Goal: Navigation & Orientation: Find specific page/section

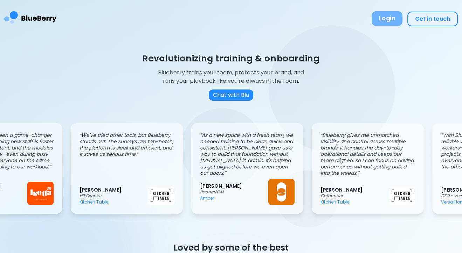
click at [387, 20] on button "Login" at bounding box center [387, 18] width 31 height 15
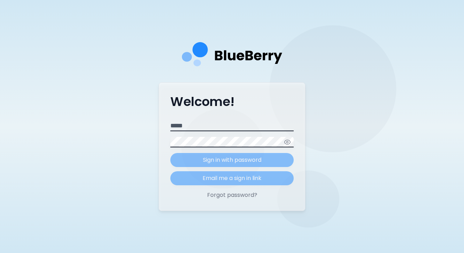
click at [206, 113] on div "Welcome! Email Password Sign in with password Email me a sign in link Forgot pa…" at bounding box center [232, 146] width 146 height 128
click at [205, 120] on div "Welcome! Email Password Sign in with password Email me a sign in link Forgot pa…" at bounding box center [232, 146] width 146 height 128
click at [227, 194] on button "Forgot password?" at bounding box center [231, 195] width 123 height 8
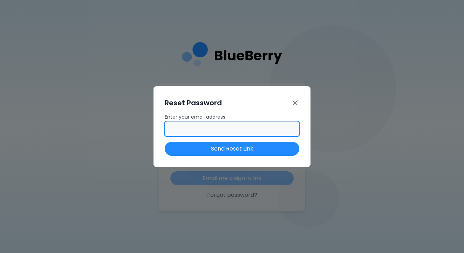
click at [205, 129] on input "Enter your email address" at bounding box center [232, 128] width 134 height 15
type input "**********"
click at [232, 149] on button "Send Reset Link" at bounding box center [232, 148] width 134 height 14
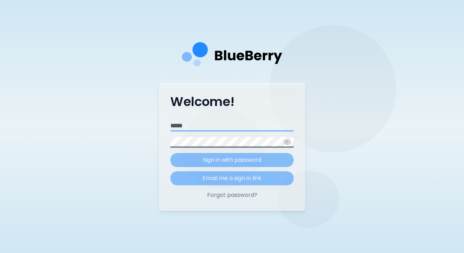
click at [199, 127] on input "Email" at bounding box center [231, 125] width 123 height 11
click at [135, 118] on div "Welcome! Email Password Sign in with password Email me a sign in link Forgot pa…" at bounding box center [232, 126] width 464 height 253
click at [213, 126] on input "Email" at bounding box center [231, 125] width 123 height 11
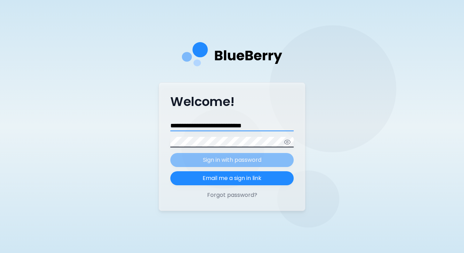
type input "**********"
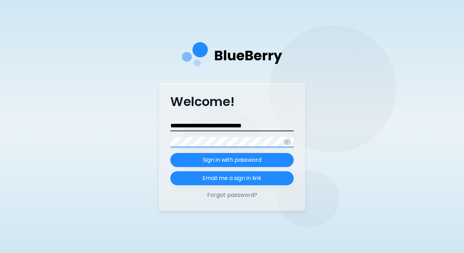
click at [232, 160] on button "Sign in with password" at bounding box center [231, 160] width 123 height 14
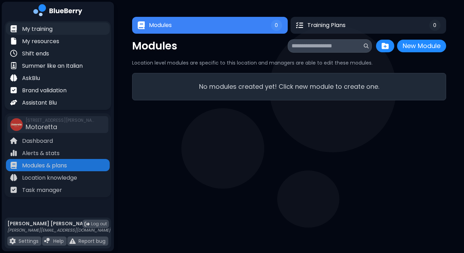
click at [39, 25] on p "My training" at bounding box center [37, 29] width 30 height 8
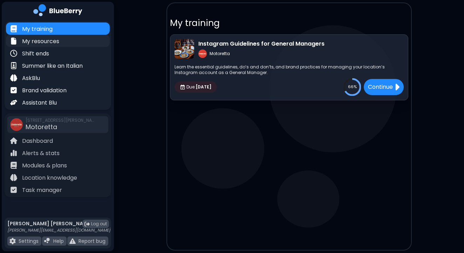
click at [68, 45] on div "My resources" at bounding box center [58, 41] width 104 height 12
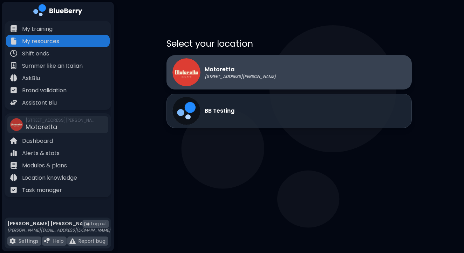
click at [231, 81] on div "Motoretta [STREET_ADDRESS][PERSON_NAME]" at bounding box center [223, 72] width 103 height 28
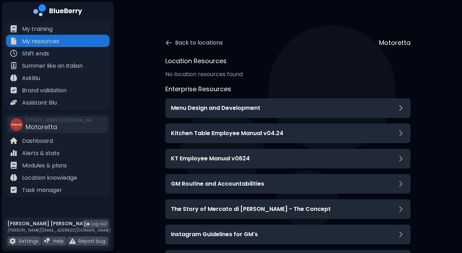
scroll to position [61, 0]
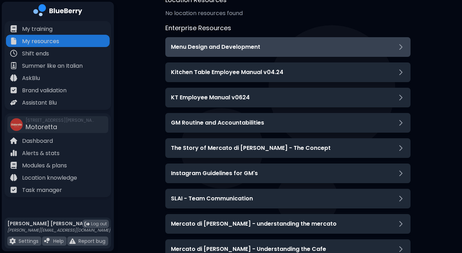
click at [245, 44] on h3 "Menu Design and Development" at bounding box center [215, 47] width 89 height 8
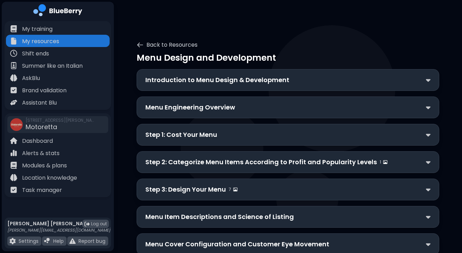
scroll to position [3, 0]
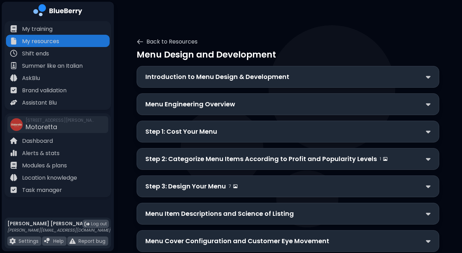
click at [213, 137] on div "Step 1: Cost Your Menu" at bounding box center [288, 131] width 303 height 22
click at [221, 133] on div "Step 1: Cost Your Menu" at bounding box center [287, 131] width 285 height 10
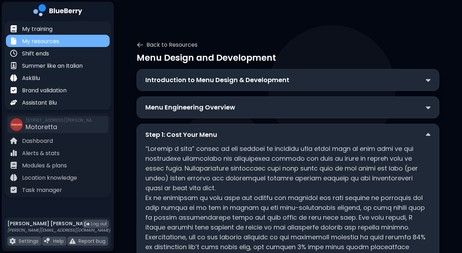
scroll to position [0, 0]
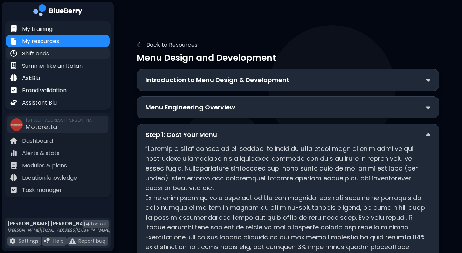
click at [33, 55] on p "Shift ends" at bounding box center [35, 53] width 27 height 8
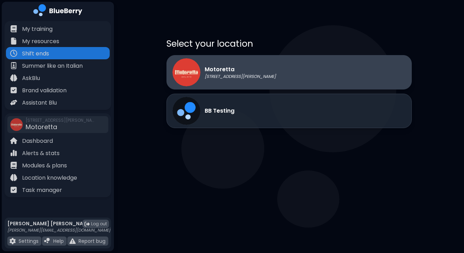
click at [216, 70] on p "Motoretta" at bounding box center [240, 69] width 71 height 8
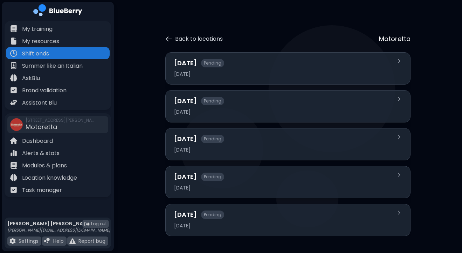
scroll to position [4, 0]
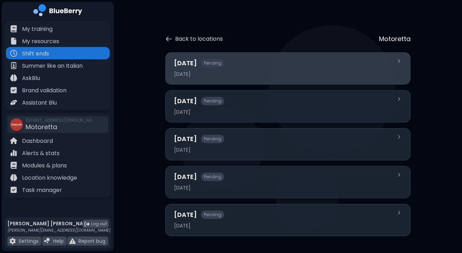
click at [240, 68] on div "[DATE] Pending [DATE]" at bounding box center [283, 68] width 219 height 20
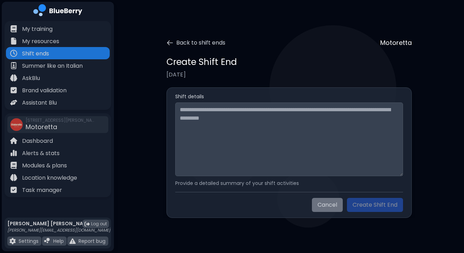
click at [328, 208] on button "Cancel" at bounding box center [327, 205] width 31 height 14
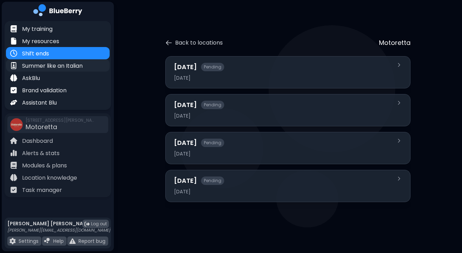
click at [49, 64] on p "Summer like an Italian" at bounding box center [52, 66] width 61 height 8
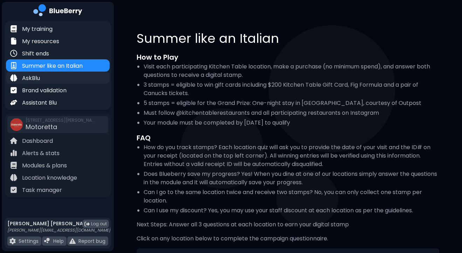
click at [37, 76] on p "AskBlu" at bounding box center [31, 78] width 18 height 8
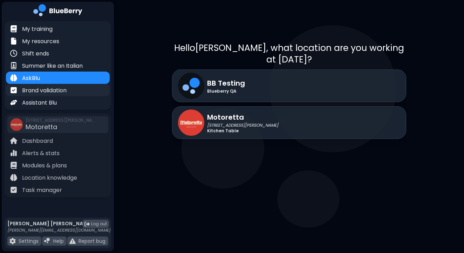
click at [58, 88] on p "Brand validation" at bounding box center [44, 90] width 44 height 8
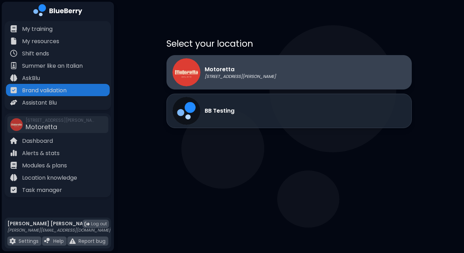
click at [219, 73] on p "Motoretta" at bounding box center [240, 69] width 71 height 8
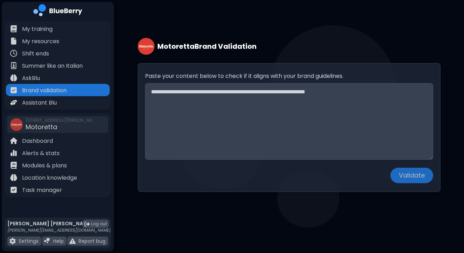
click at [298, 236] on main "Motoretta Brand Validation Paste your content below to check if it aligns with …" at bounding box center [232, 126] width 464 height 253
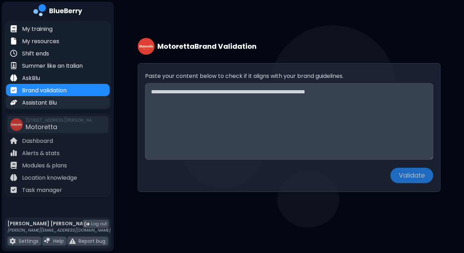
click at [48, 102] on p "Assistant Blu" at bounding box center [39, 102] width 35 height 8
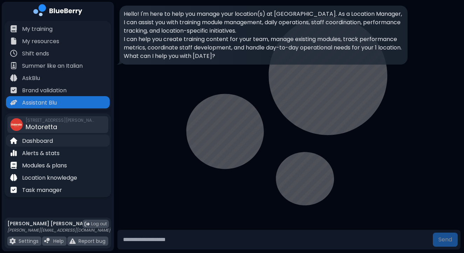
click at [39, 140] on p "Dashboard" at bounding box center [37, 141] width 31 height 8
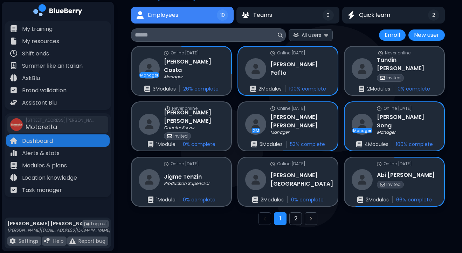
scroll to position [49, 0]
click at [328, 35] on img at bounding box center [326, 35] width 4 height 7
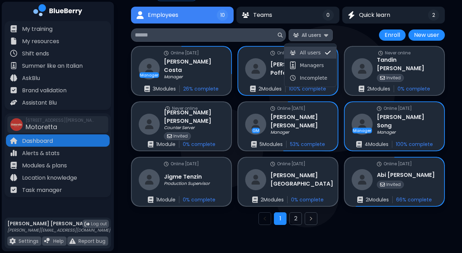
click at [328, 35] on img at bounding box center [326, 35] width 4 height 7
click at [313, 76] on span "Incomplete" at bounding box center [313, 78] width 27 height 6
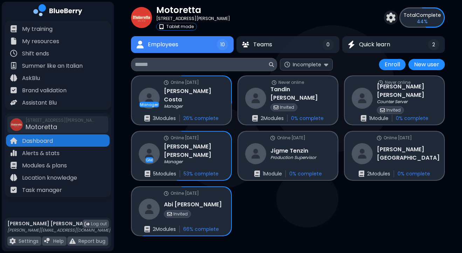
scroll to position [20, 0]
click at [326, 61] on img at bounding box center [326, 64] width 4 height 7
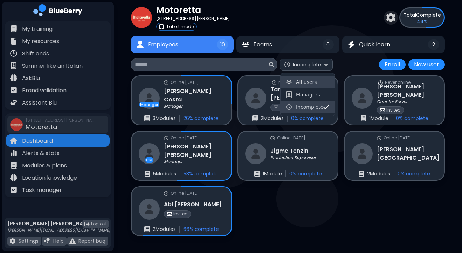
click at [310, 78] on button "All users" at bounding box center [308, 82] width 54 height 12
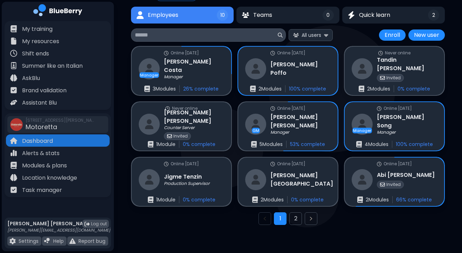
scroll to position [49, 0]
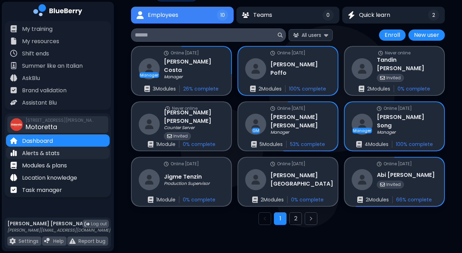
click at [43, 152] on p "Alerts & stats" at bounding box center [40, 153] width 37 height 8
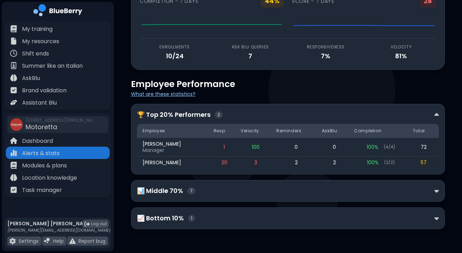
scroll to position [52, 0]
click at [440, 115] on div "🏆 Top 20% Performers 2 Employee Resp. Velocity Reminders AskBlu Completion Tota…" at bounding box center [288, 139] width 314 height 70
click at [438, 115] on img at bounding box center [436, 114] width 5 height 7
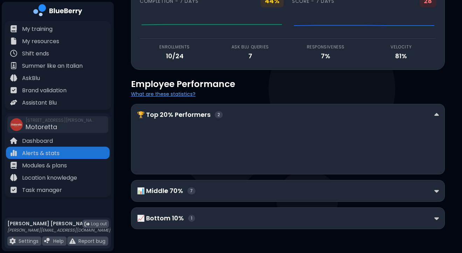
scroll to position [4, 0]
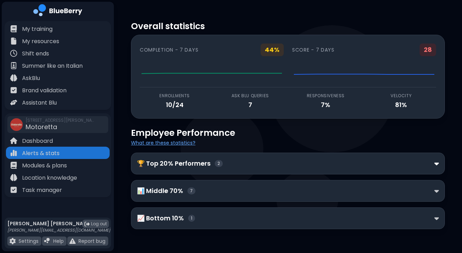
click at [435, 160] on img at bounding box center [436, 163] width 5 height 7
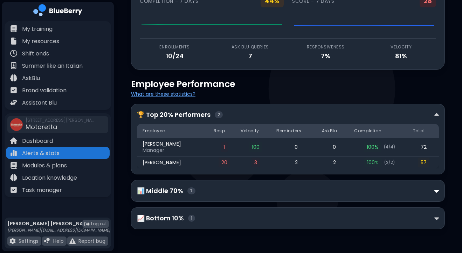
click at [436, 188] on img at bounding box center [436, 190] width 5 height 7
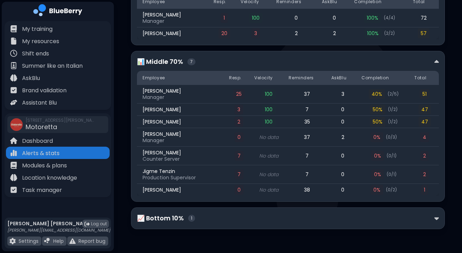
scroll to position [181, 0]
click at [433, 215] on div "📈 Bottom 10% 1" at bounding box center [288, 218] width 302 height 10
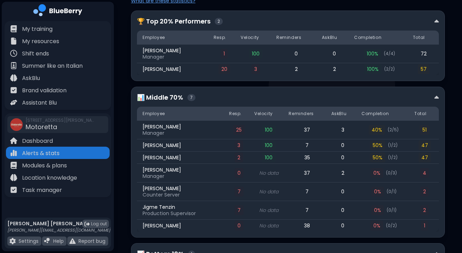
scroll to position [163, 0]
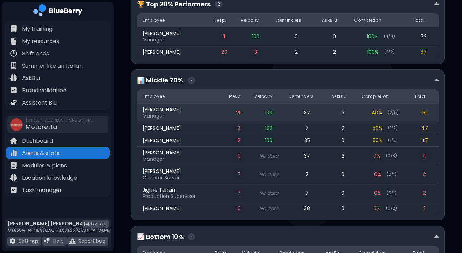
click at [181, 110] on span "[PERSON_NAME]" at bounding box center [162, 109] width 39 height 6
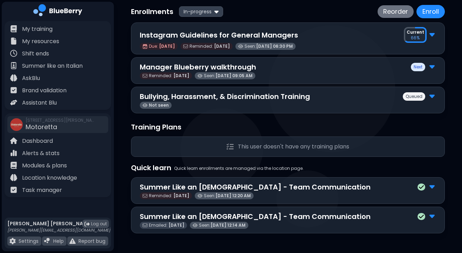
scroll to position [54, 0]
click at [433, 96] on img at bounding box center [431, 95] width 5 height 9
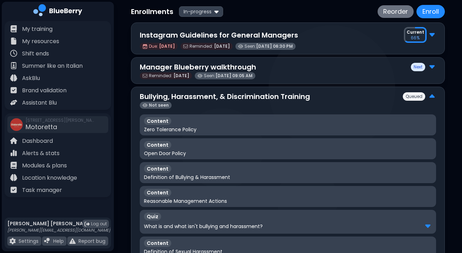
click at [433, 96] on img at bounding box center [431, 96] width 5 height 9
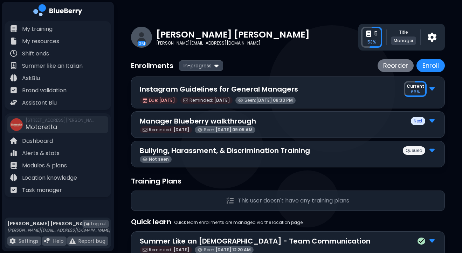
scroll to position [0, 0]
click at [417, 86] on p "Current" at bounding box center [416, 86] width 18 height 6
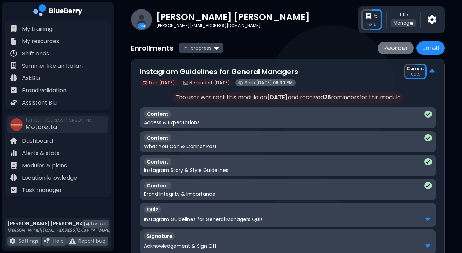
scroll to position [15, 0]
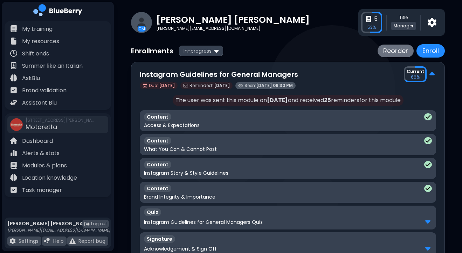
click at [323, 114] on div "Content" at bounding box center [288, 117] width 288 height 8
click at [309, 122] on div "Access & Expectations" at bounding box center [288, 125] width 288 height 6
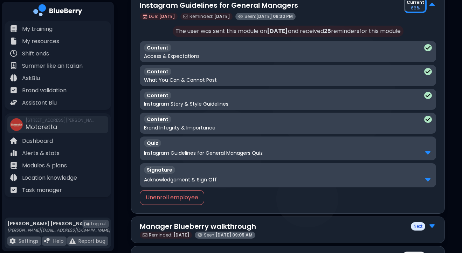
scroll to position [84, 0]
click at [222, 150] on p "Instagram Guidelines for General Managers Quiz" at bounding box center [203, 152] width 119 height 6
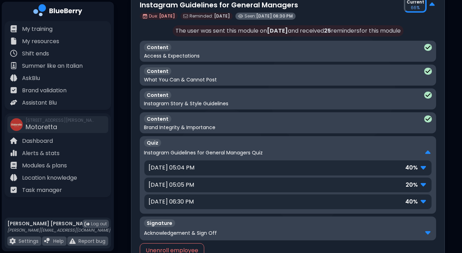
click at [424, 167] on img at bounding box center [423, 166] width 5 height 9
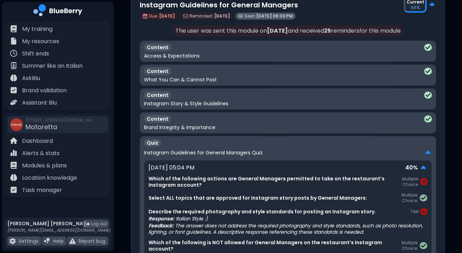
click at [424, 167] on img at bounding box center [423, 167] width 5 height 9
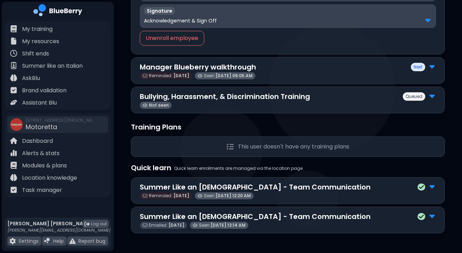
scroll to position [296, 0]
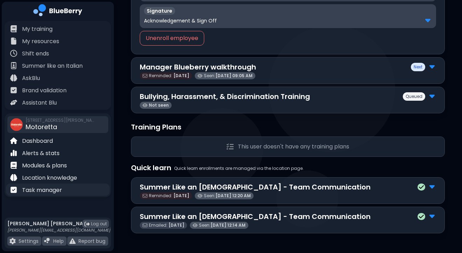
click at [43, 191] on p "Task manager" at bounding box center [42, 190] width 40 height 8
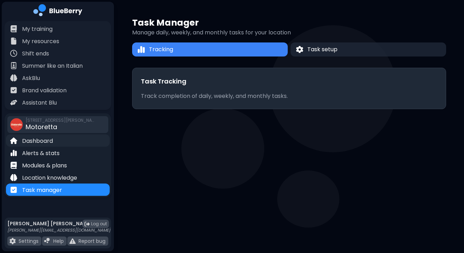
click at [40, 140] on p "Dashboard" at bounding box center [37, 141] width 31 height 8
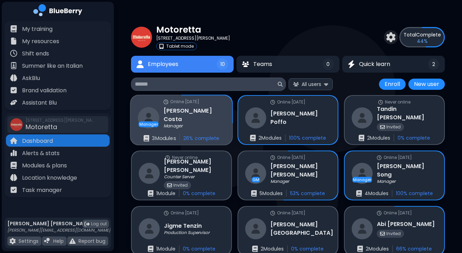
click at [168, 131] on div "Online [DATE] Manager [PERSON_NAME] Manager 3 Module s 26 % complete" at bounding box center [182, 119] width 102 height 49
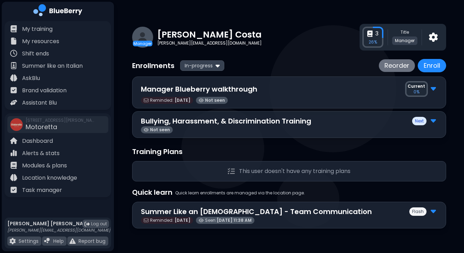
click at [225, 63] on div "Enrollments In-progress Reorder Enroll" at bounding box center [289, 65] width 314 height 13
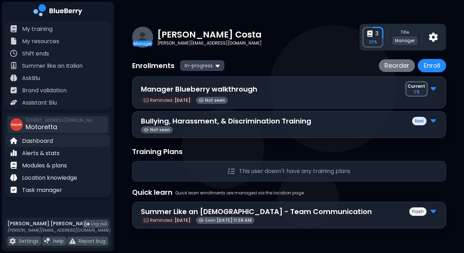
click at [54, 142] on div "Dashboard" at bounding box center [58, 140] width 104 height 12
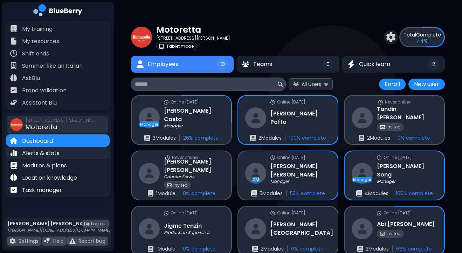
click at [47, 151] on p "Alerts & stats" at bounding box center [40, 153] width 37 height 8
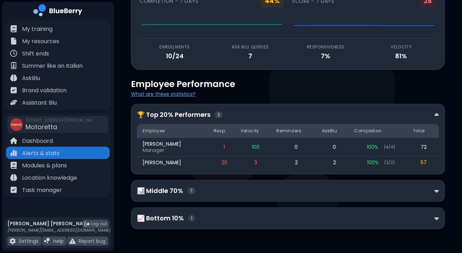
scroll to position [52, 0]
click at [437, 191] on img at bounding box center [436, 190] width 5 height 7
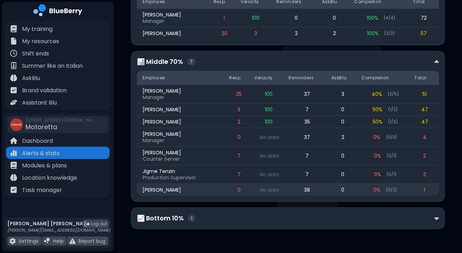
scroll to position [181, 0]
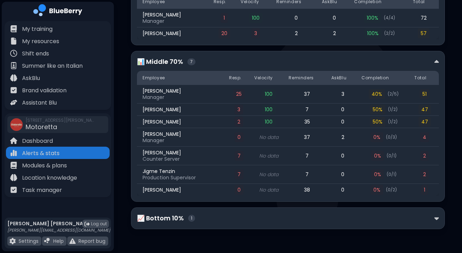
click at [439, 219] on div "📈 Bottom 10% 1" at bounding box center [288, 218] width 314 height 22
click at [434, 220] on img at bounding box center [436, 217] width 5 height 7
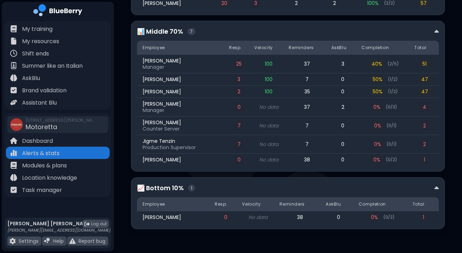
scroll to position [211, 0]
click at [192, 186] on span "1" at bounding box center [191, 187] width 7 height 7
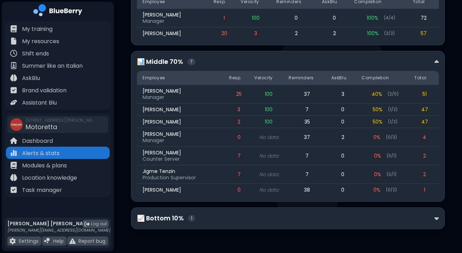
scroll to position [181, 0]
click at [440, 221] on div "📈 Bottom 10% 1" at bounding box center [288, 218] width 314 height 22
click at [436, 218] on img at bounding box center [436, 217] width 5 height 7
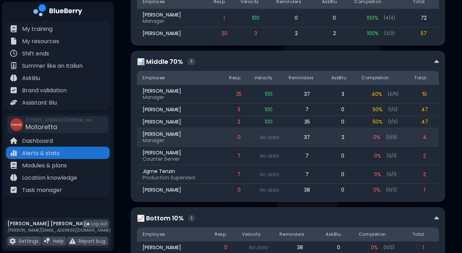
click at [199, 134] on div "[PERSON_NAME]" at bounding box center [182, 134] width 78 height 6
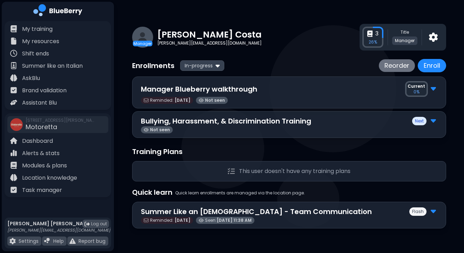
click at [255, 95] on div "Manager Blueberry walkthrough Current 0 %" at bounding box center [289, 89] width 296 height 16
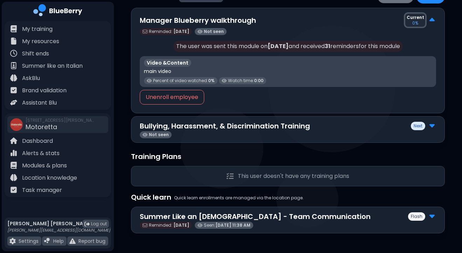
scroll to position [69, 0]
click at [433, 216] on img at bounding box center [431, 215] width 5 height 9
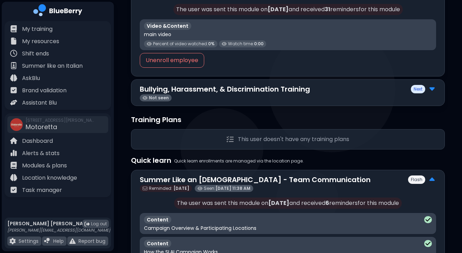
scroll to position [106, 0]
click at [431, 91] on img at bounding box center [431, 87] width 5 height 9
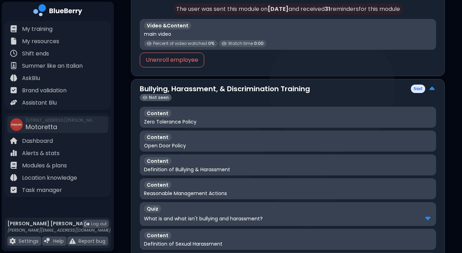
click at [431, 91] on img at bounding box center [431, 88] width 5 height 9
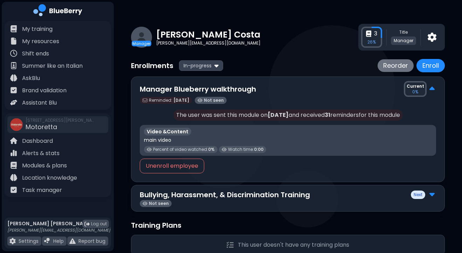
scroll to position [0, 0]
click at [433, 89] on img at bounding box center [431, 88] width 5 height 9
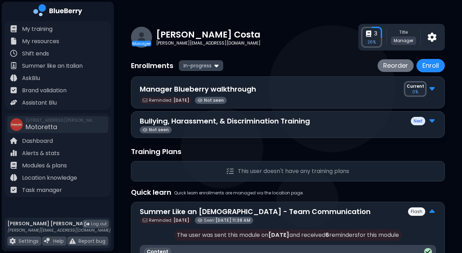
click at [433, 89] on img at bounding box center [431, 87] width 5 height 9
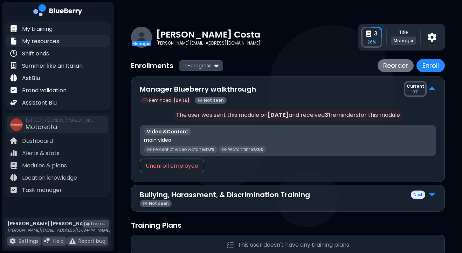
click at [45, 43] on p "My resources" at bounding box center [40, 41] width 37 height 8
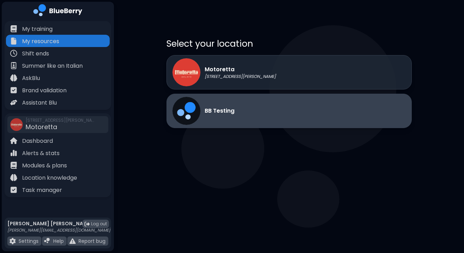
click at [217, 118] on div "BB Testing" at bounding box center [203, 111] width 62 height 28
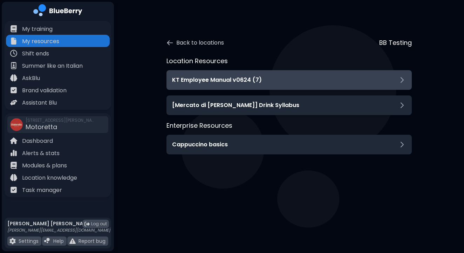
click at [267, 79] on div "KT Employee Manual v0624 (7)" at bounding box center [289, 80] width 234 height 8
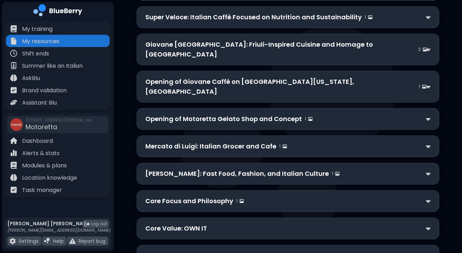
scroll to position [294, 0]
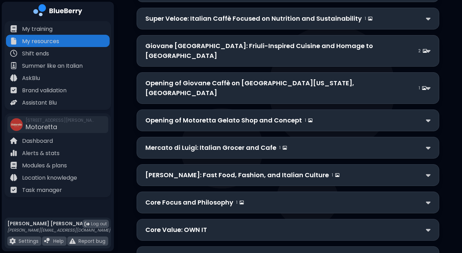
click at [247, 115] on p "Opening of Motoretta Gelato Shop and Concept" at bounding box center [223, 120] width 157 height 10
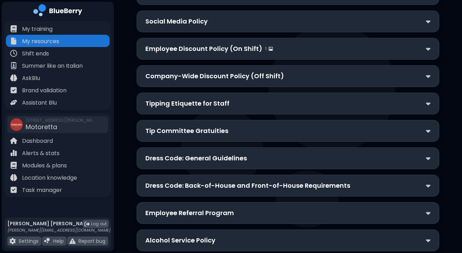
scroll to position [1302, 0]
